Goal: Information Seeking & Learning: Learn about a topic

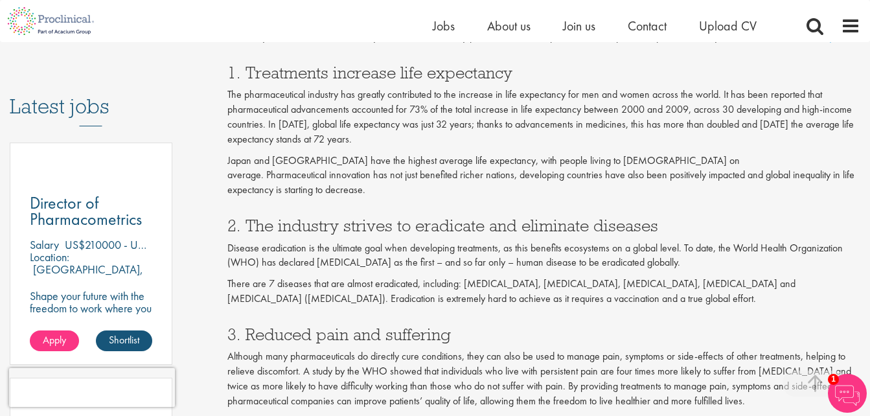
scroll to position [640, 0]
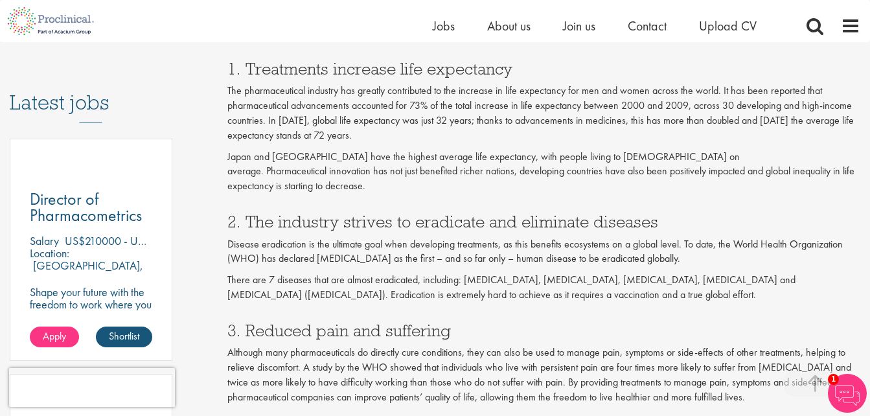
click at [788, 370] on p "Although many pharmaceuticals do directly cure conditions, they can also be use…" at bounding box center [543, 374] width 633 height 59
click at [788, 372] on span at bounding box center [814, 383] width 65 height 26
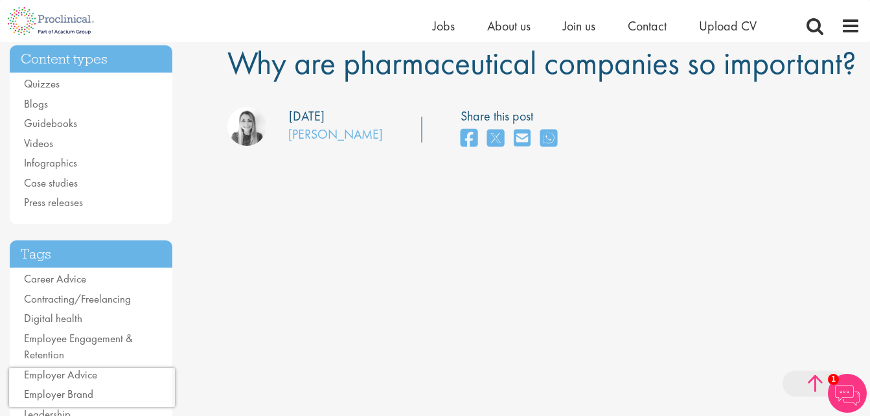
scroll to position [13, 0]
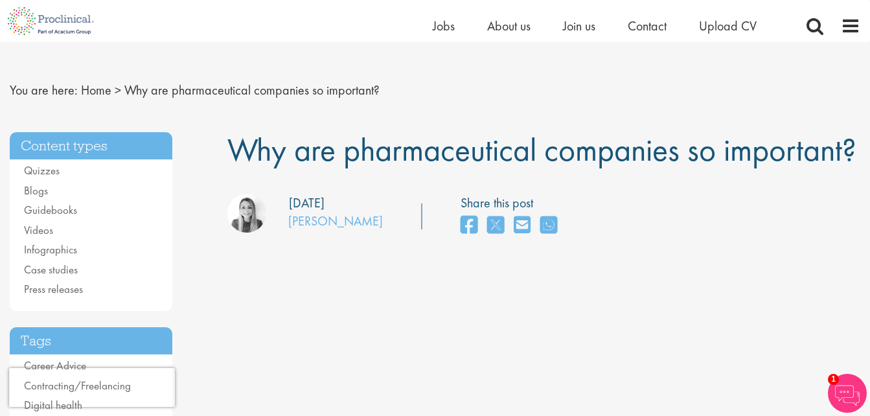
click at [788, 373] on div at bounding box center [543, 421] width 633 height 289
